Goal: Answer question/provide support

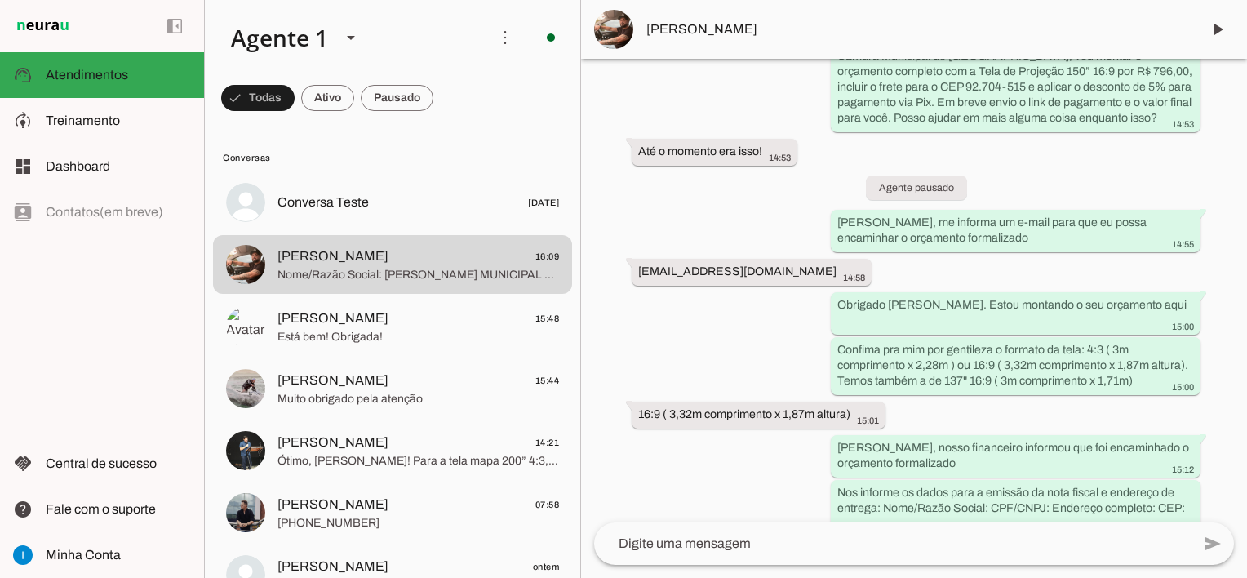
scroll to position [2062, 0]
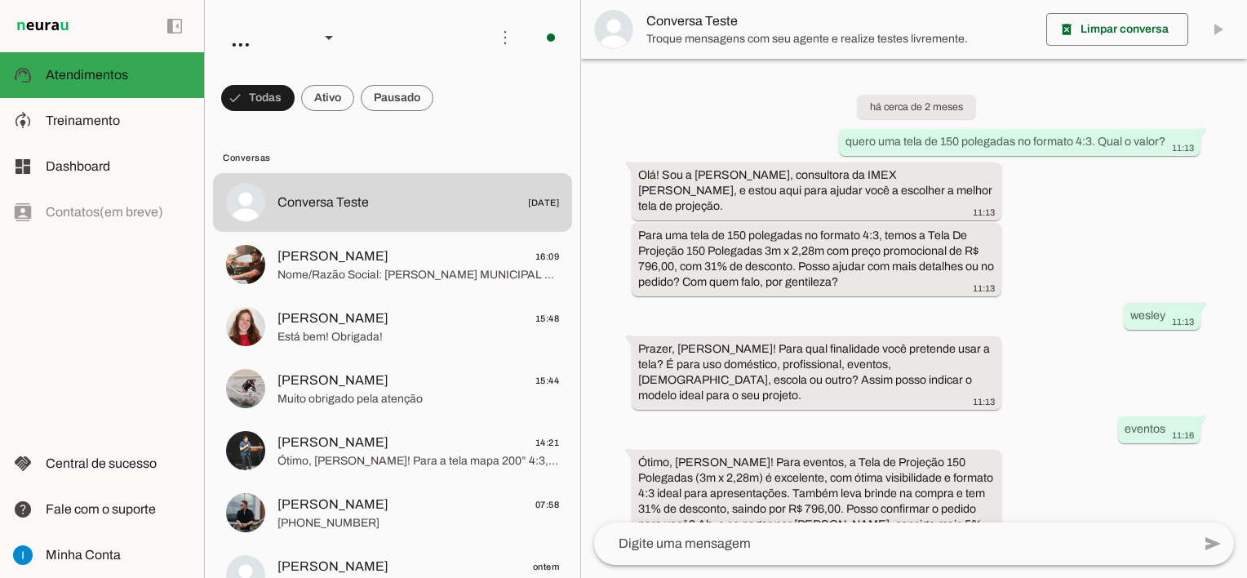
scroll to position [1194, 0]
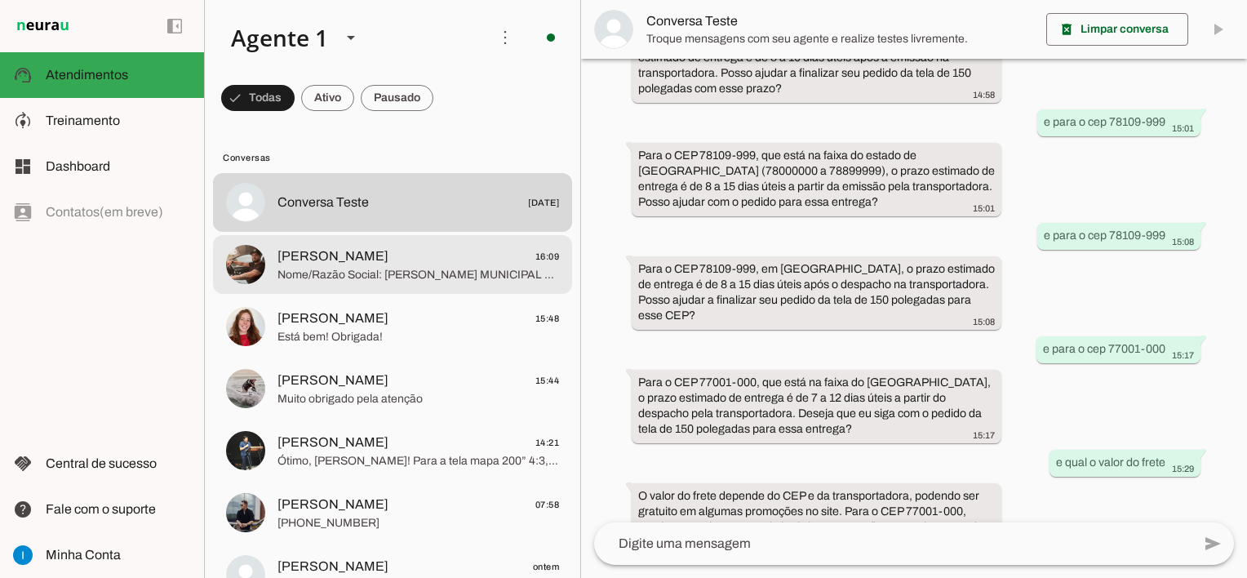
click at [438, 273] on span "Nome/Razão Social: [PERSON_NAME] MUNICIPAL CPF/CNPJ: 90.829.888/0001-62 Endereç…" at bounding box center [418, 275] width 282 height 16
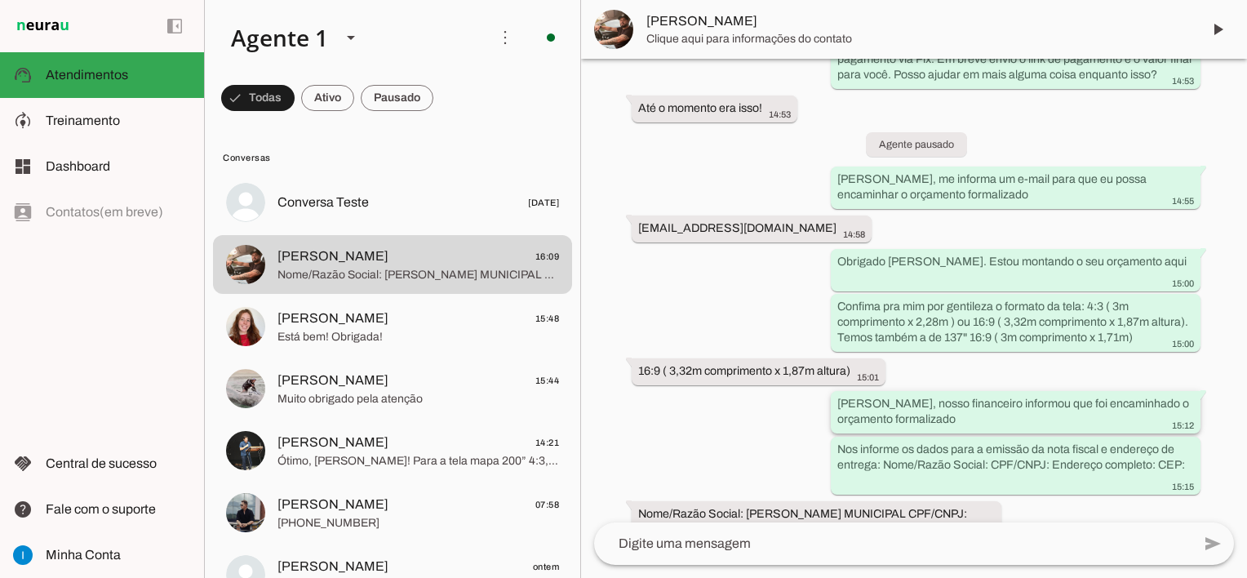
scroll to position [2062, 0]
